Goal: Complete application form

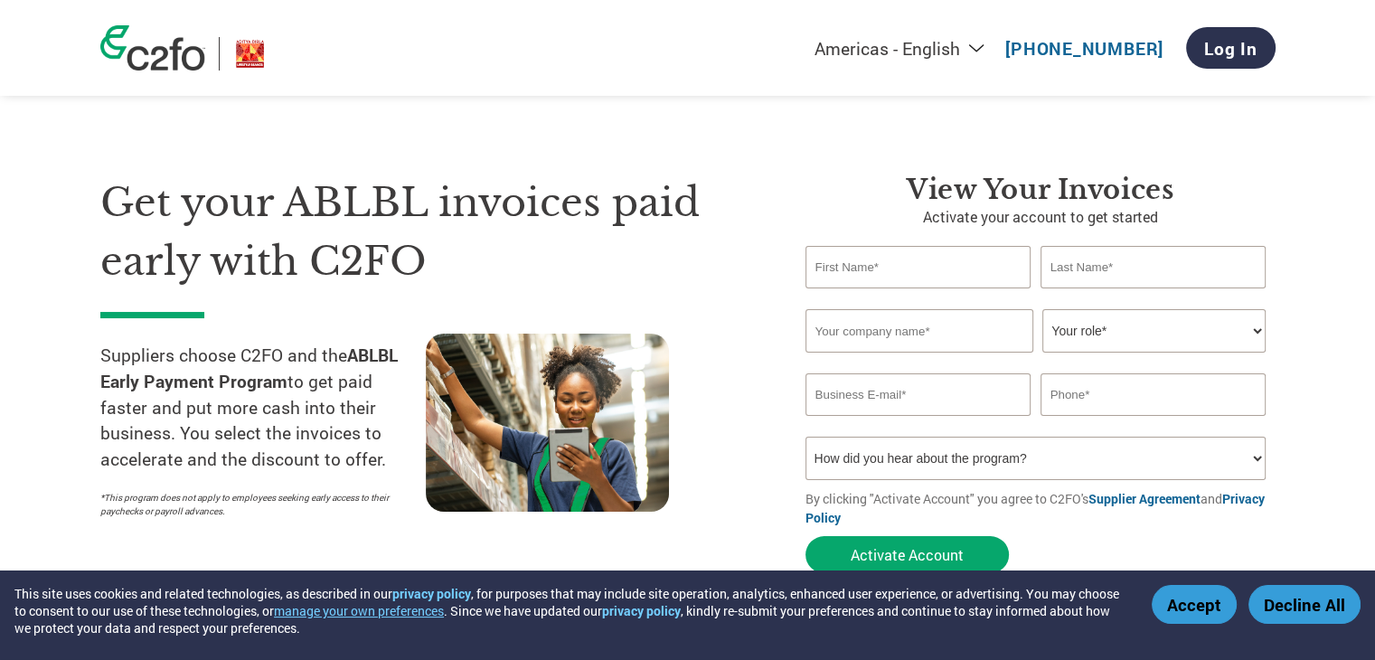
drag, startPoint x: 0, startPoint y: 0, endPoint x: 936, endPoint y: 274, distance: 975.6
click at [936, 274] on input "text" at bounding box center [918, 267] width 226 height 42
click at [936, 247] on input "text" at bounding box center [918, 267] width 226 height 42
type input "Prakash"
type input "[PERSON_NAME]"
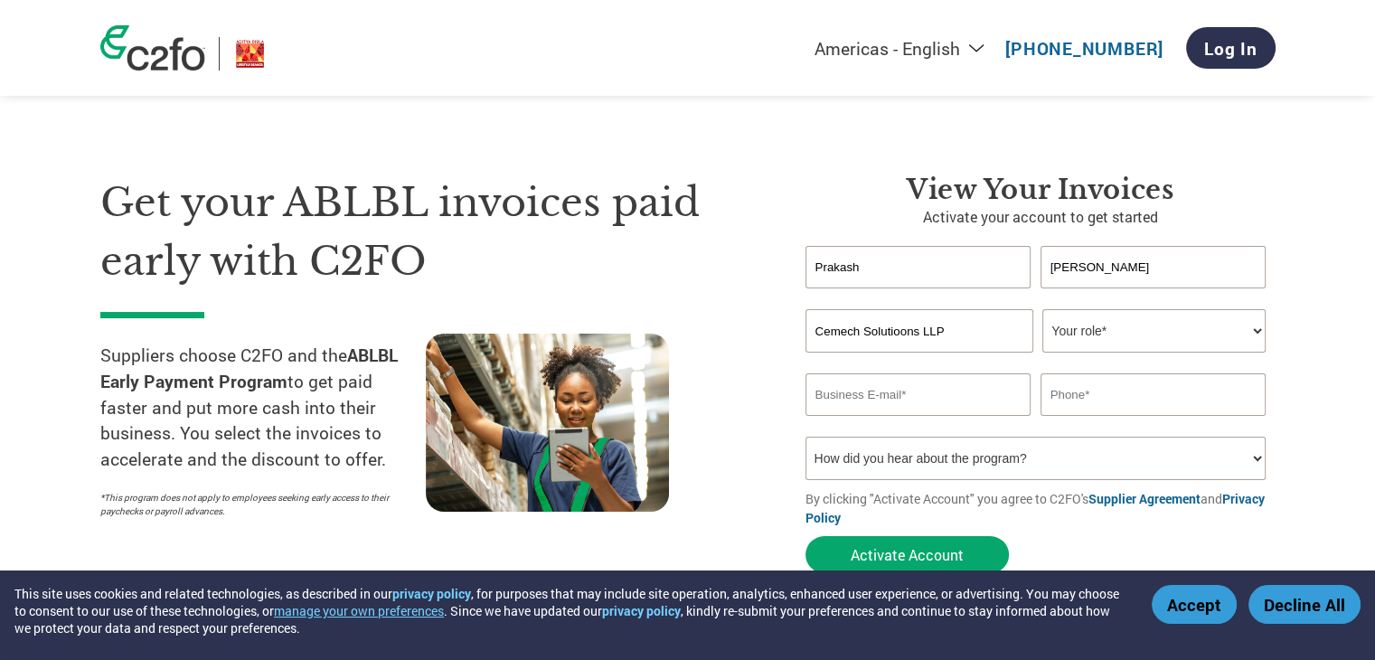
click at [909, 334] on input "Cemech Solutioons LLP" at bounding box center [919, 330] width 228 height 43
type input "Cemech Solutions LLP"
click at [1198, 334] on select "Your role* CFO Controller Credit Manager Finance Director Treasurer CEO Preside…" at bounding box center [1153, 330] width 223 height 43
select select "OWNER_FOUNDER"
click at [1042, 309] on select "Your role* CFO Controller Credit Manager Finance Director Treasurer CEO Preside…" at bounding box center [1153, 330] width 223 height 43
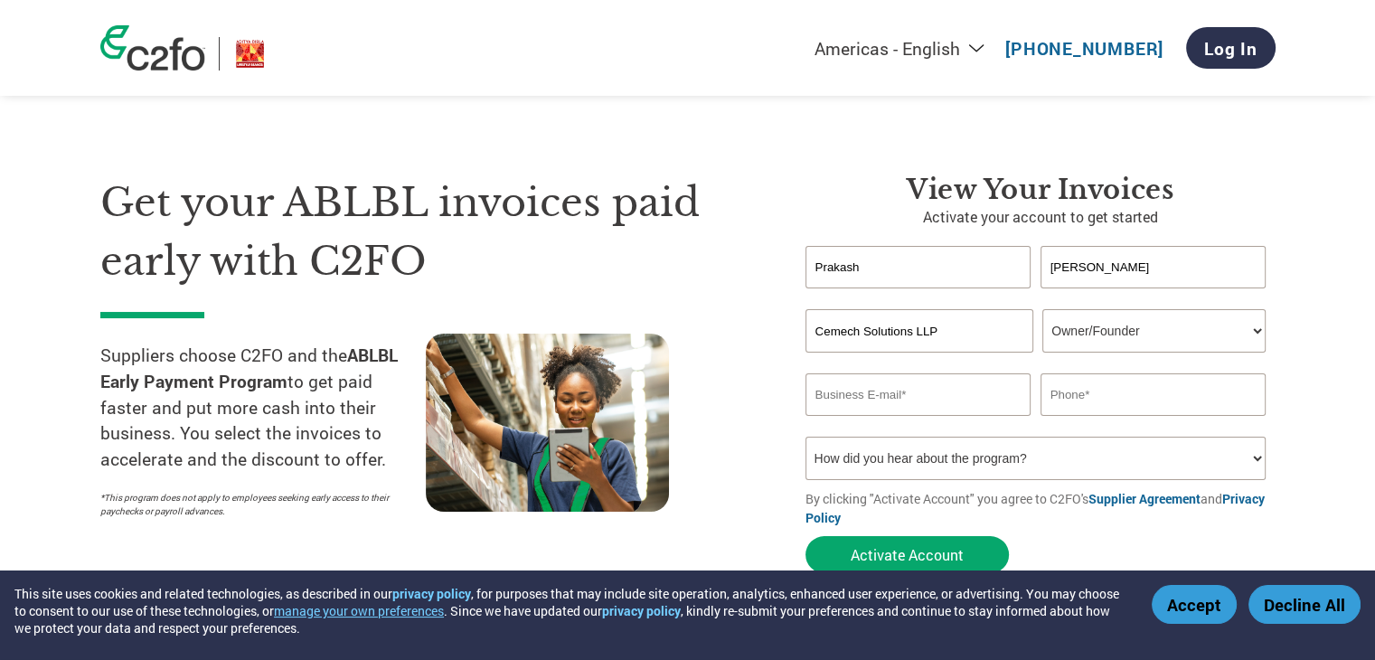
click at [938, 391] on input "email" at bounding box center [918, 394] width 226 height 42
click at [898, 386] on input "cemechsolution@" at bounding box center [918, 394] width 226 height 42
type input "[EMAIL_ADDRESS][DOMAIN_NAME]"
type input "9737090604"
click at [1056, 449] on select "How did you hear about the program? Received a letter Email Social Media Online…" at bounding box center [1035, 458] width 461 height 43
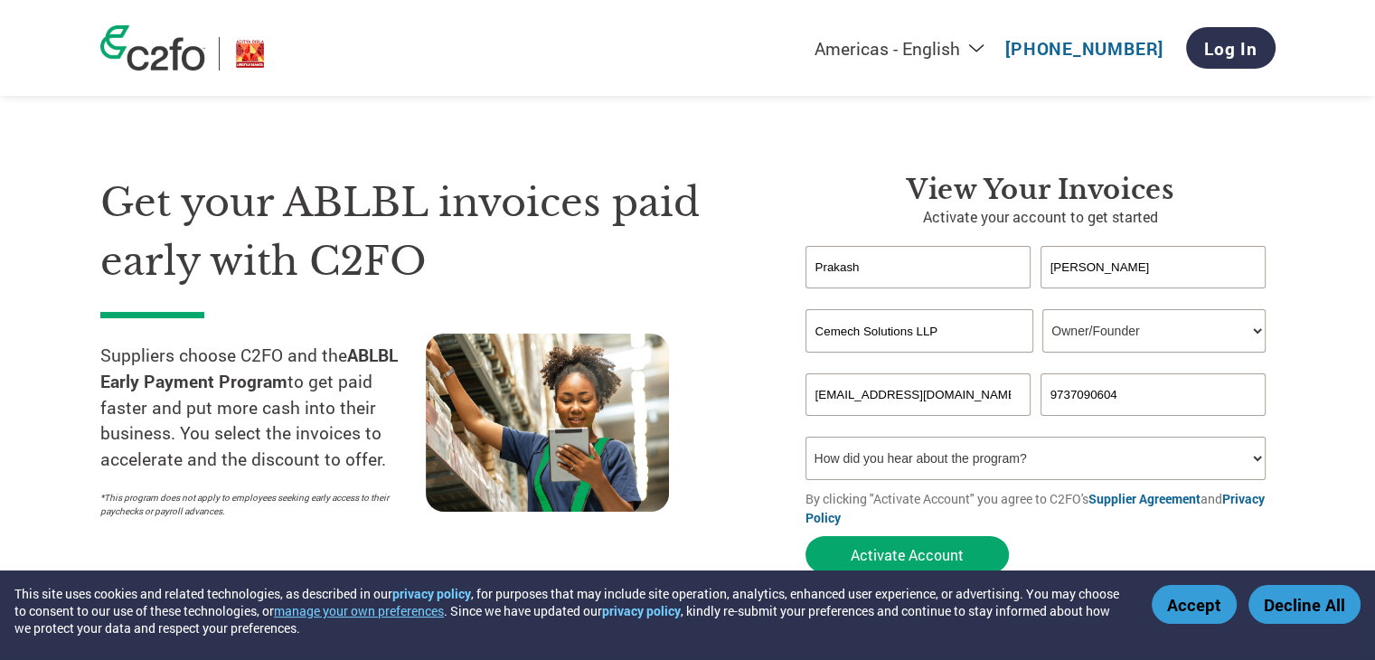
select select "Email"
click at [805, 437] on select "How did you hear about the program? Received a letter Email Social Media Online…" at bounding box center [1035, 458] width 461 height 43
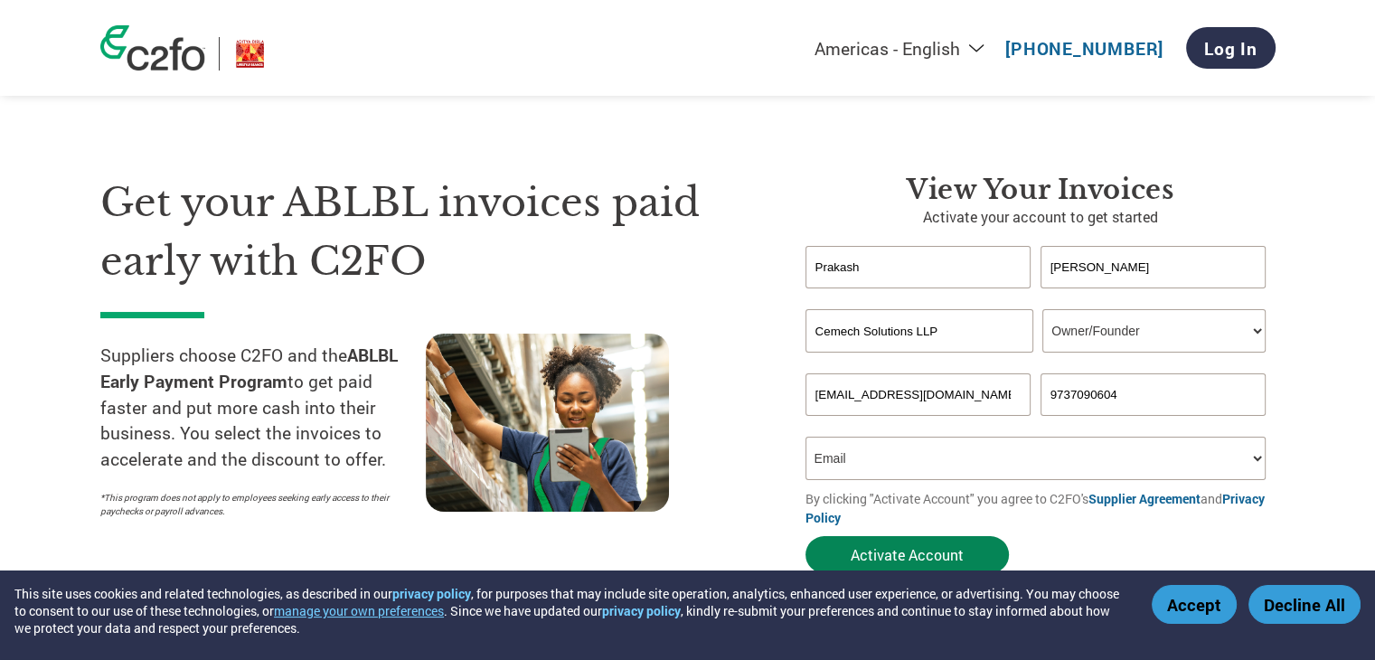
click at [920, 550] on button "Activate Account" at bounding box center [906, 554] width 203 height 37
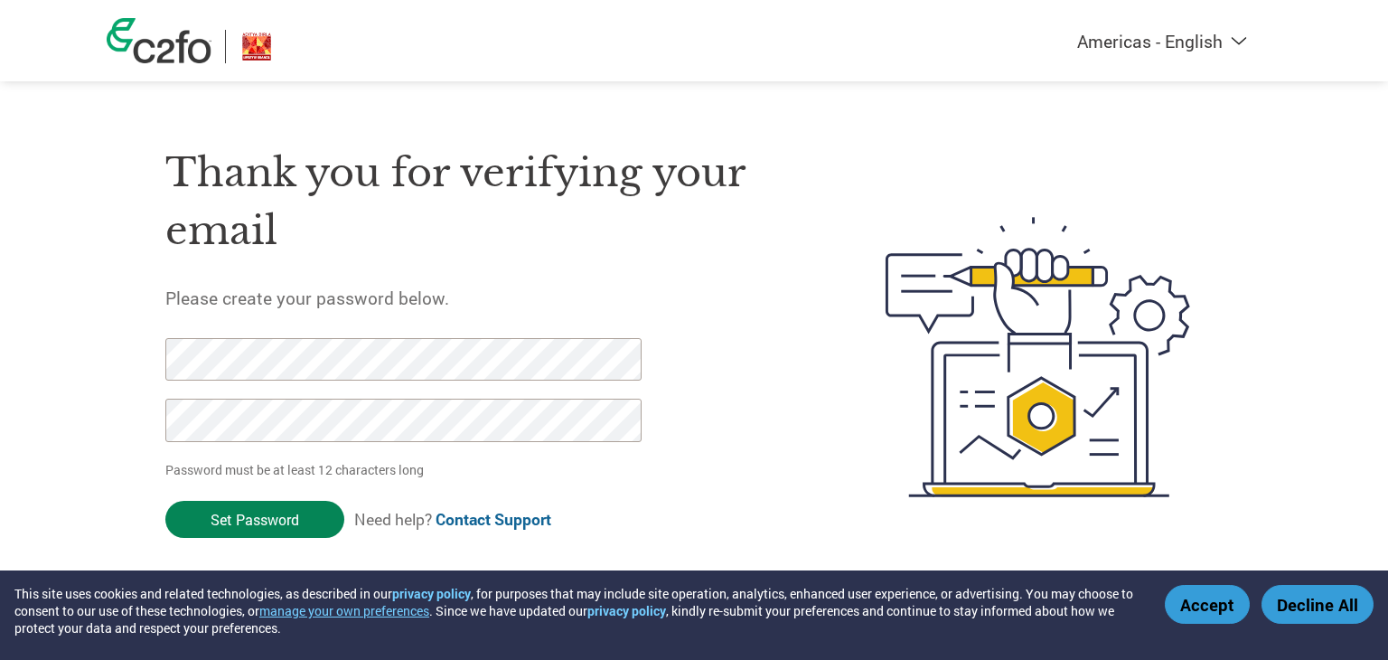
click at [260, 522] on input "Set Password" at bounding box center [254, 519] width 179 height 37
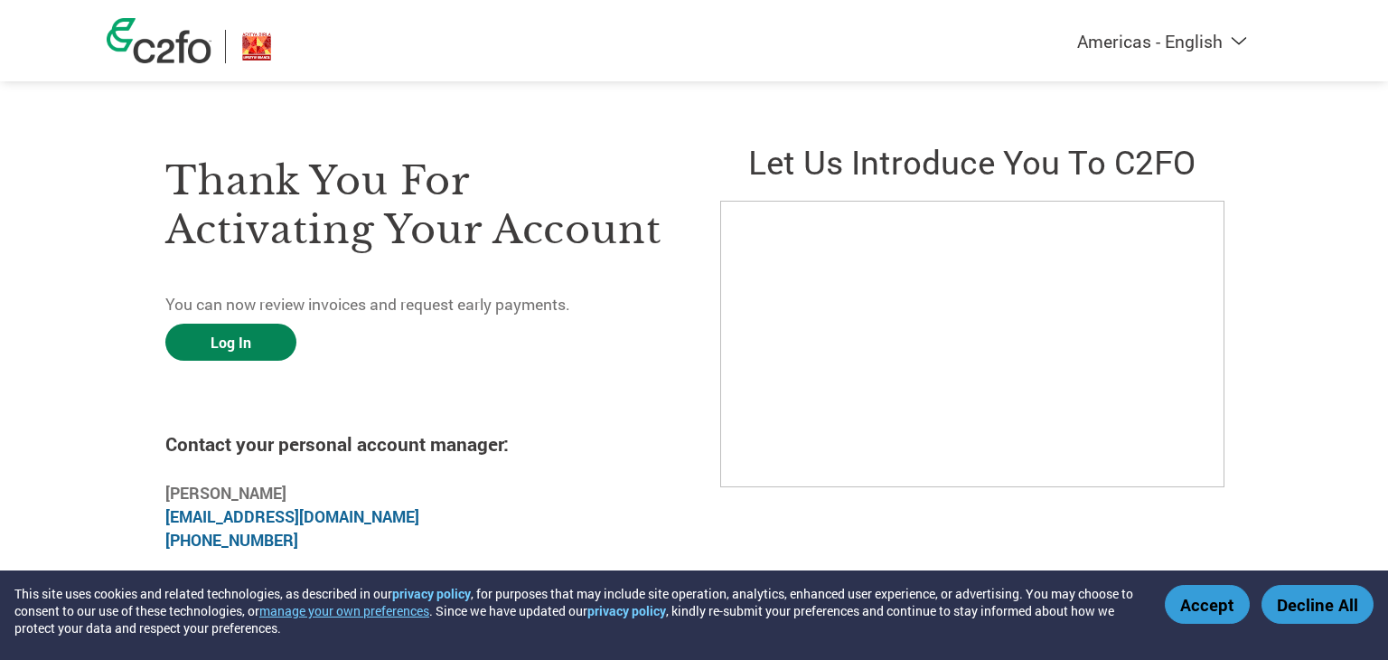
click at [235, 347] on link "Log In" at bounding box center [230, 342] width 131 height 37
